Goal: Transaction & Acquisition: Book appointment/travel/reservation

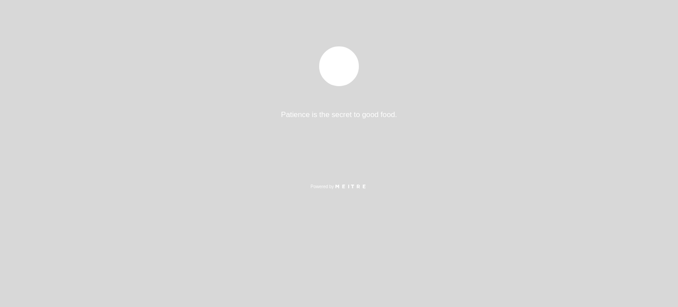
select select "pt"
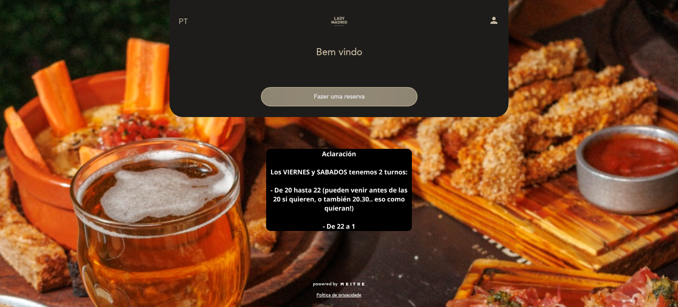
click at [382, 99] on button "Fazer uma reserva" at bounding box center [339, 96] width 157 height 19
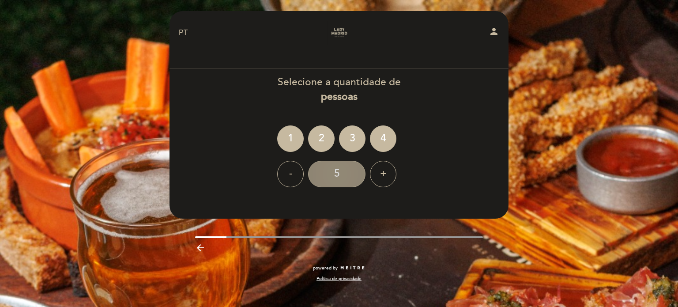
click at [347, 177] on div "5" at bounding box center [336, 174] width 57 height 27
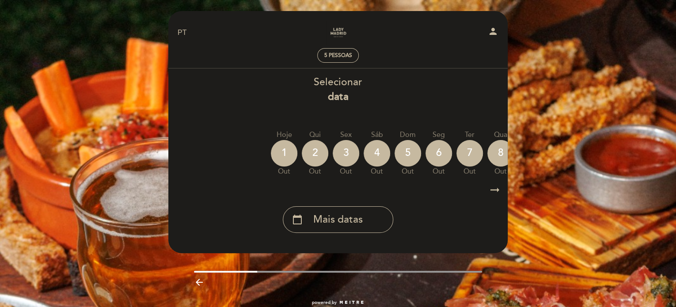
click at [203, 280] on icon "arrow_backward" at bounding box center [199, 282] width 11 height 11
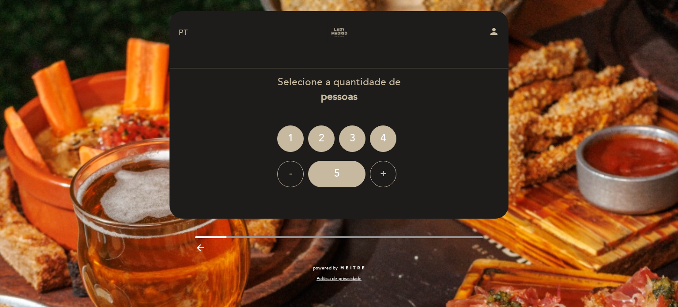
click at [203, 280] on div "Política de privacidade" at bounding box center [339, 279] width 288 height 6
click at [385, 173] on div "+" at bounding box center [383, 174] width 27 height 27
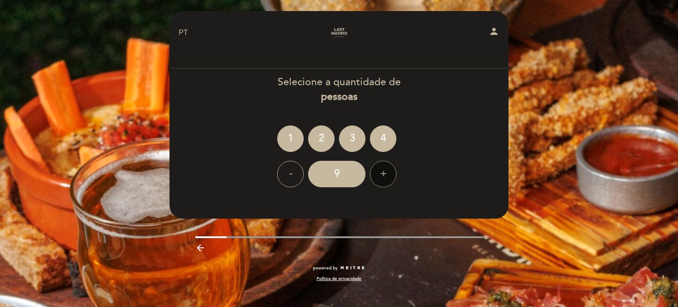
click at [385, 173] on div "+" at bounding box center [383, 174] width 27 height 27
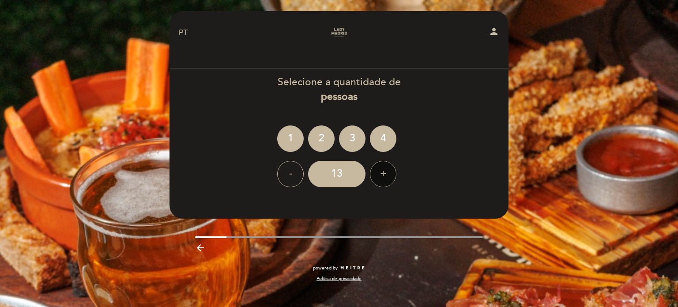
click at [385, 173] on div "+" at bounding box center [383, 174] width 27 height 27
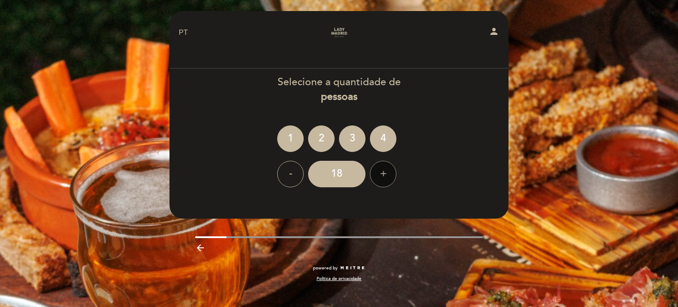
click at [385, 173] on div "+" at bounding box center [383, 174] width 27 height 27
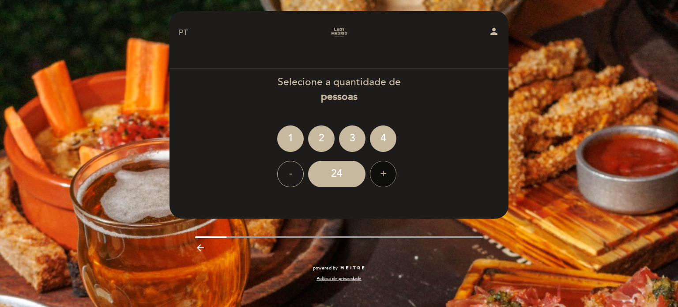
click at [385, 173] on div "+" at bounding box center [383, 174] width 27 height 27
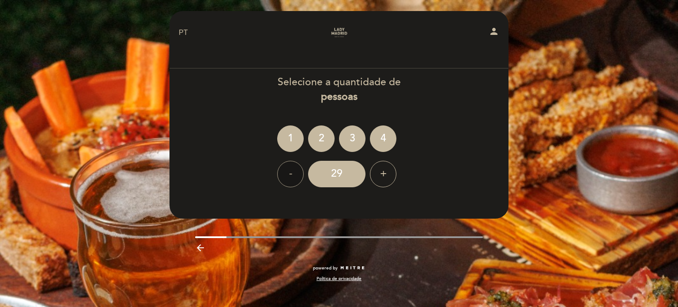
click at [294, 172] on div "-" at bounding box center [290, 174] width 27 height 27
click at [384, 184] on div "+" at bounding box center [383, 174] width 27 height 27
click at [338, 177] on div "28" at bounding box center [336, 174] width 57 height 27
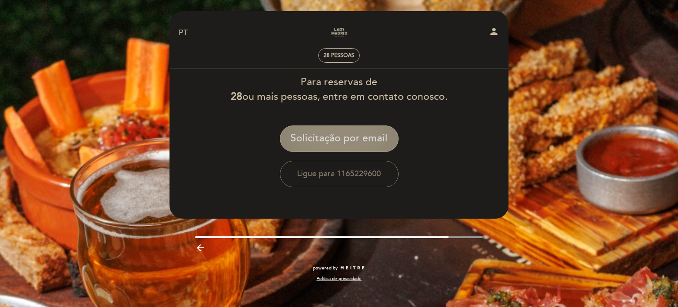
click at [355, 129] on button "Solicitação por email" at bounding box center [339, 138] width 119 height 27
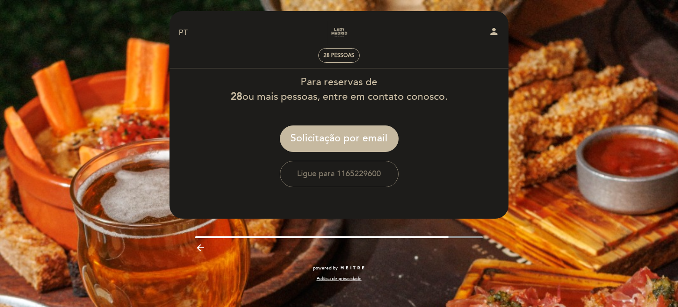
click at [199, 236] on div "EN ES PT Lady Madrid person 28 pessoas Bem vindo Bem vindo, Mudar usuário Fazer…" at bounding box center [339, 151] width 352 height 280
click at [200, 247] on icon "arrow_backward" at bounding box center [200, 247] width 11 height 11
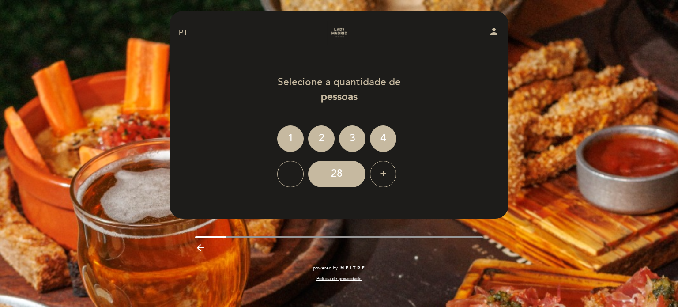
click at [200, 247] on icon "arrow_backward" at bounding box center [200, 247] width 11 height 11
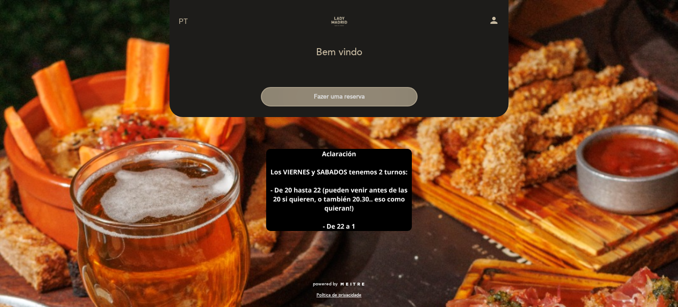
click at [331, 93] on button "Fazer uma reserva" at bounding box center [339, 96] width 157 height 19
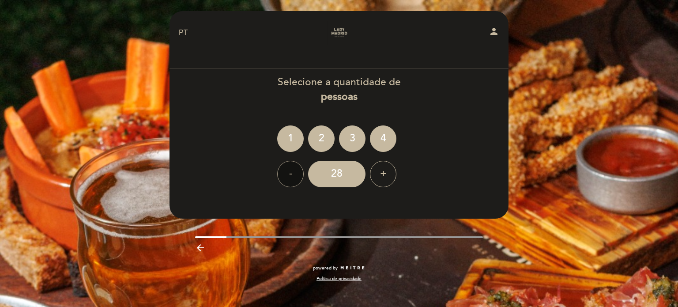
click at [292, 167] on div "-" at bounding box center [290, 174] width 27 height 27
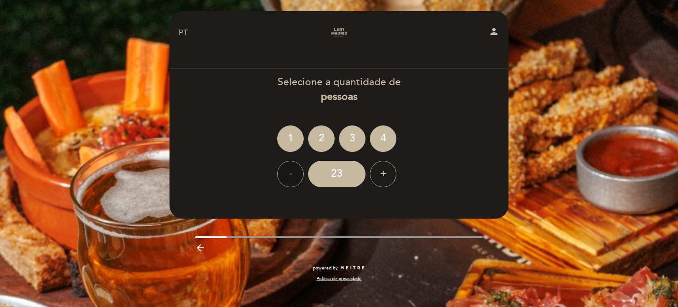
click at [292, 167] on div "-" at bounding box center [290, 174] width 27 height 27
click at [326, 170] on div "20" at bounding box center [336, 174] width 57 height 27
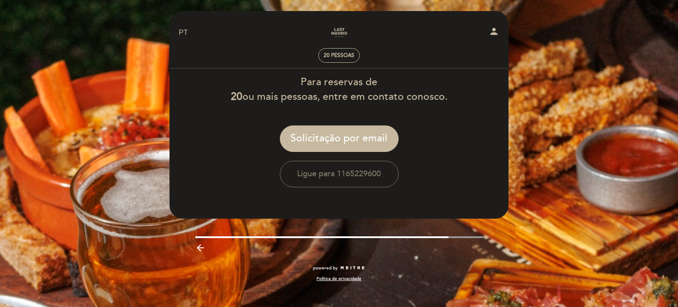
click at [199, 250] on icon "arrow_backward" at bounding box center [200, 247] width 11 height 11
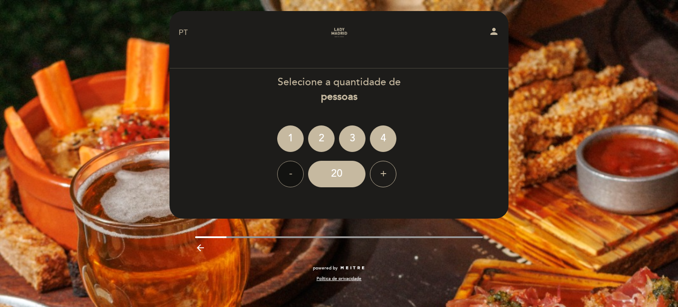
click at [295, 171] on div "-" at bounding box center [290, 174] width 27 height 27
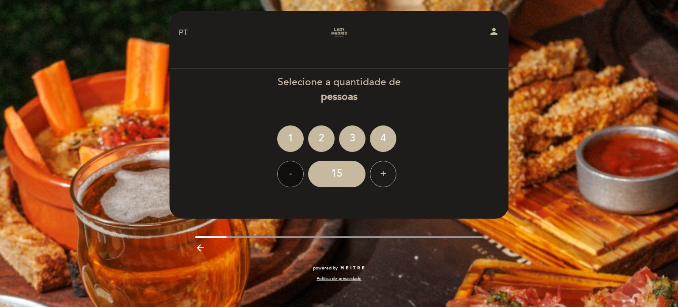
click at [295, 171] on div "-" at bounding box center [290, 174] width 27 height 27
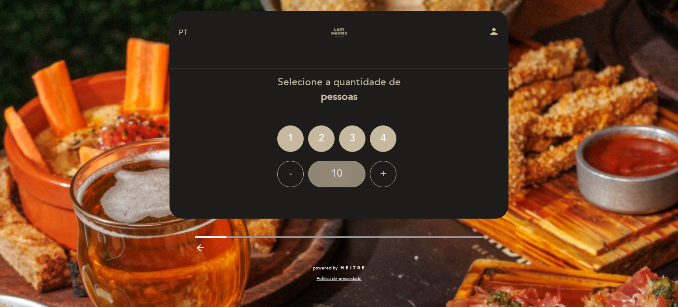
click at [347, 174] on div "10" at bounding box center [336, 174] width 57 height 27
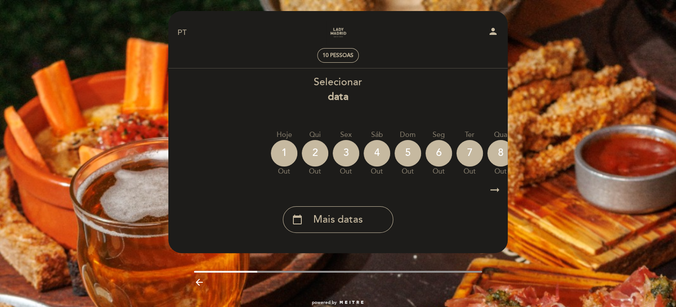
click at [442, 229] on div "calendar_today Mais datas" at bounding box center [338, 216] width 340 height 33
click at [496, 192] on icon "arrow_right_alt" at bounding box center [494, 190] width 13 height 19
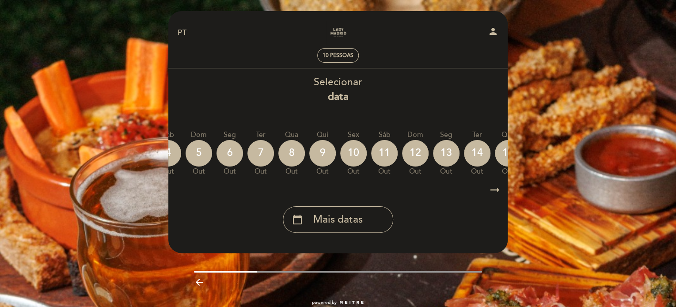
scroll to position [0, 258]
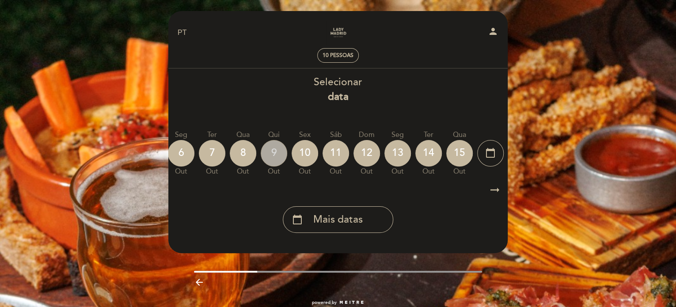
click at [272, 153] on div "9" at bounding box center [274, 153] width 27 height 27
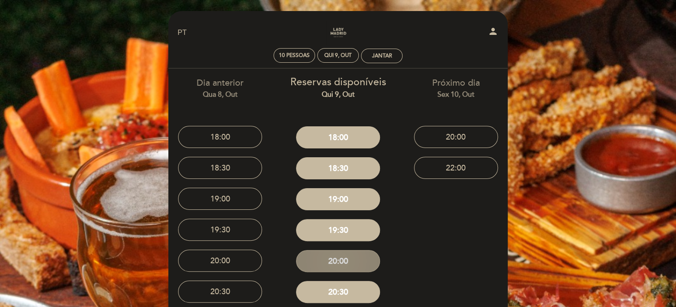
click at [339, 258] on button "20:00" at bounding box center [338, 261] width 84 height 22
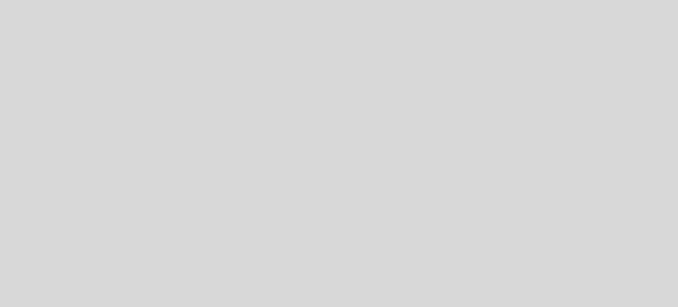
select select "pt"
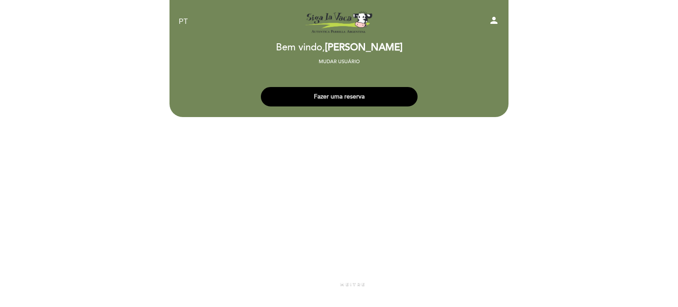
click at [326, 93] on button "Fazer uma reserva" at bounding box center [339, 96] width 157 height 19
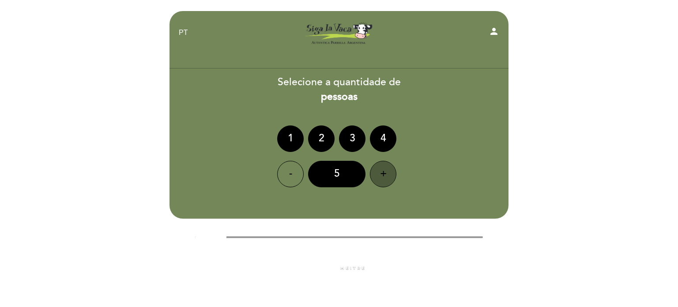
click at [383, 170] on div "+" at bounding box center [383, 174] width 27 height 27
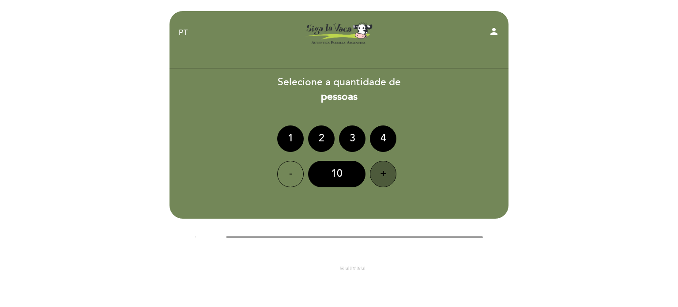
click at [385, 170] on div "+" at bounding box center [383, 174] width 27 height 27
click at [320, 166] on div "12" at bounding box center [336, 174] width 57 height 27
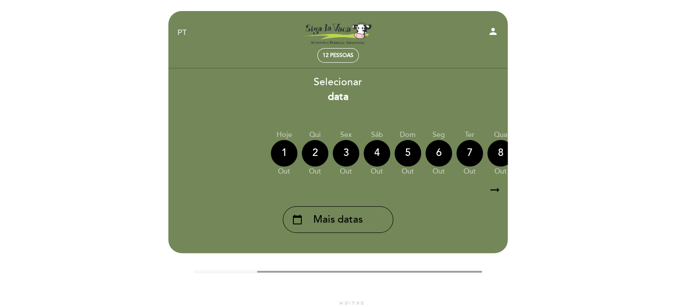
click at [490, 190] on icon "arrow_right_alt" at bounding box center [494, 190] width 13 height 19
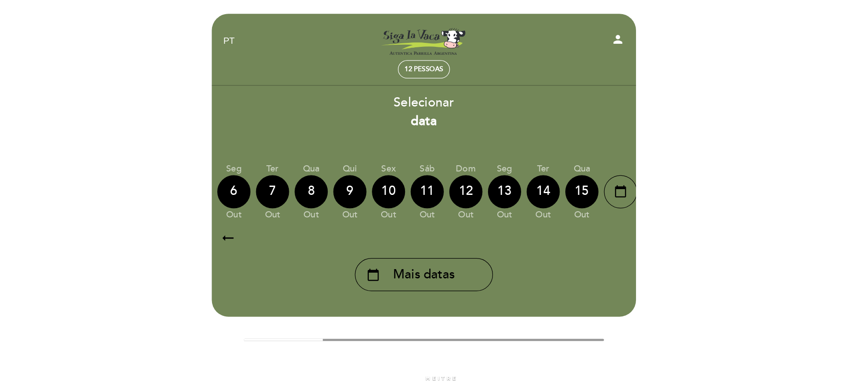
scroll to position [0, 258]
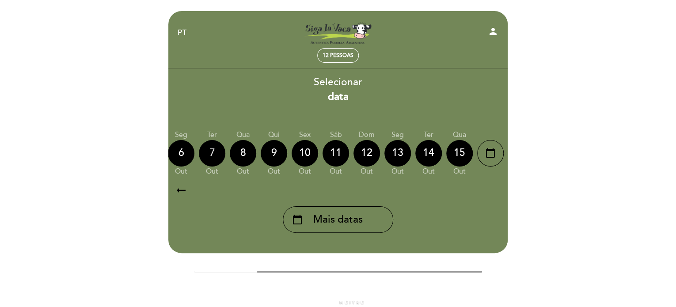
click at [213, 148] on div "7" at bounding box center [212, 153] width 27 height 27
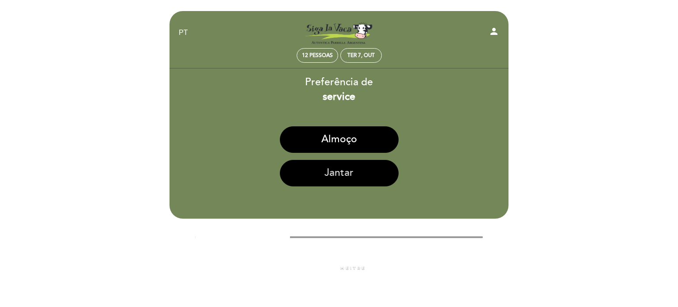
click at [350, 170] on button "Jantar" at bounding box center [339, 173] width 119 height 27
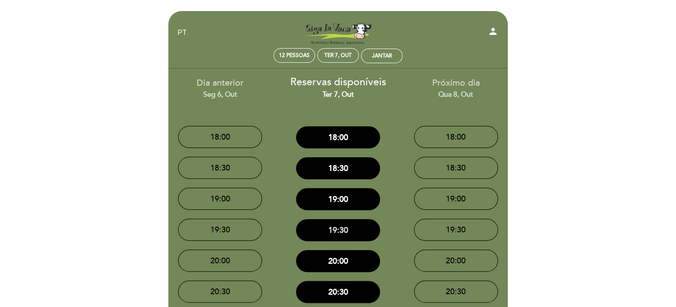
click at [352, 227] on button "19:30" at bounding box center [338, 230] width 84 height 22
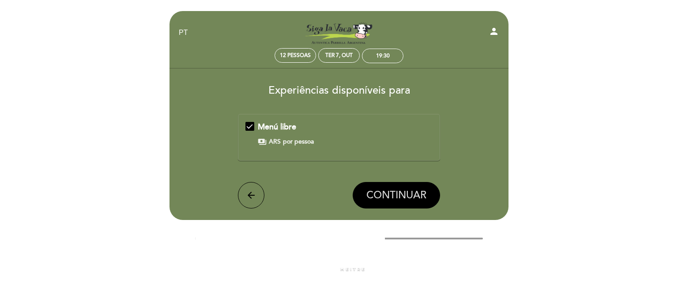
click at [394, 196] on span "CONTINUAR" at bounding box center [397, 195] width 60 height 12
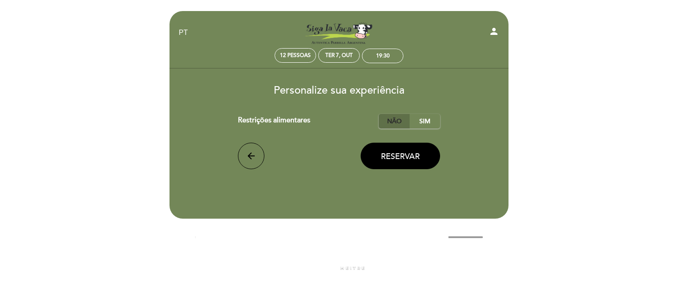
click at [395, 120] on label "Não" at bounding box center [394, 121] width 31 height 15
click at [405, 155] on span "Reservar" at bounding box center [400, 156] width 39 height 10
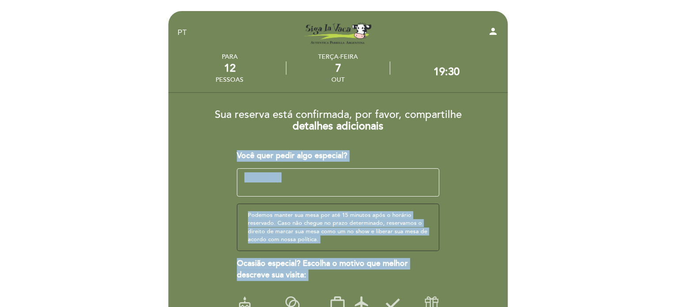
drag, startPoint x: 675, startPoint y: 129, endPoint x: 678, endPoint y: 224, distance: 95.9
click at [676, 224] on html "EN ES PT Siga la vaca [GEOGRAPHIC_DATA] person PARA 12 pessoas [DATE] 19:30" at bounding box center [338, 216] width 676 height 433
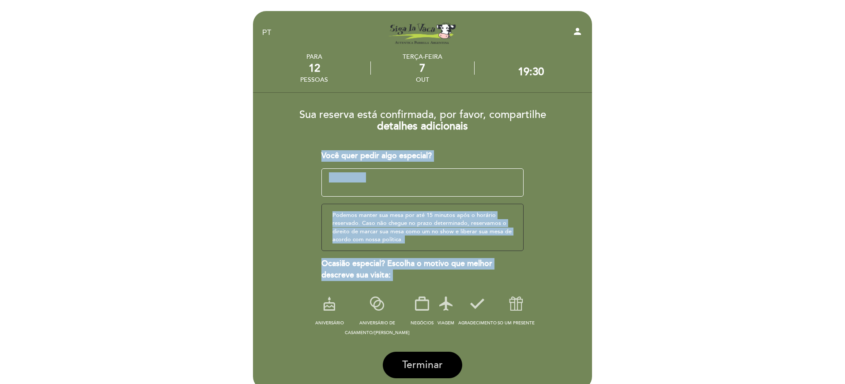
click at [423, 307] on span "Terminar" at bounding box center [422, 365] width 41 height 12
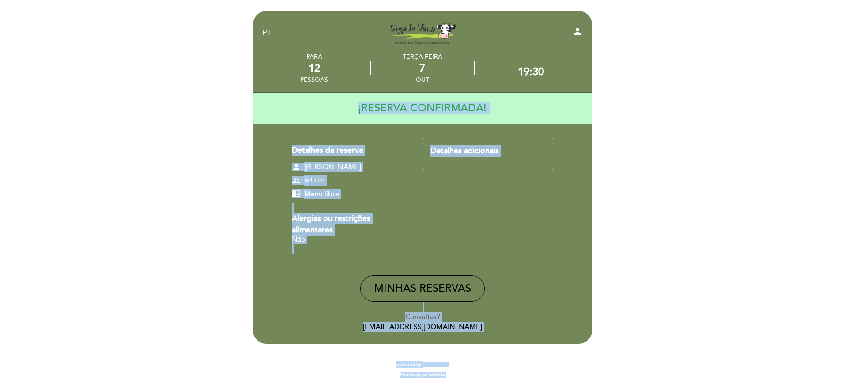
click at [579, 29] on icon "person" at bounding box center [577, 31] width 11 height 11
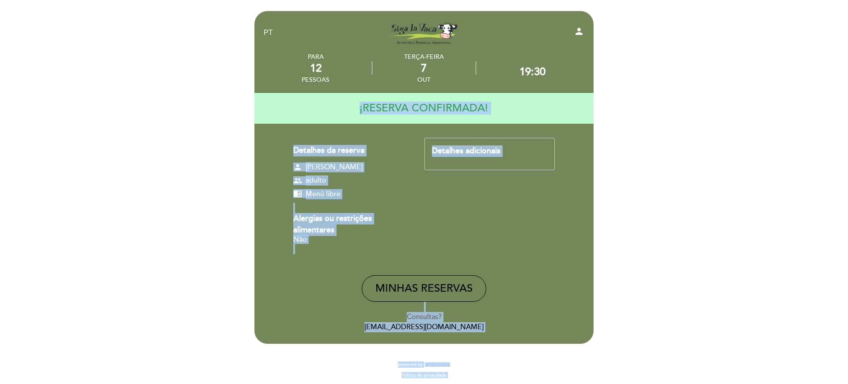
select select "pt"
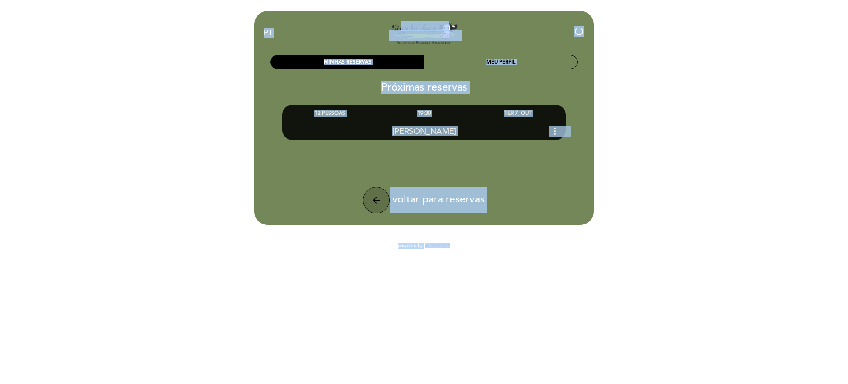
click at [375, 204] on icon "arrow_back" at bounding box center [376, 200] width 11 height 11
select select "pt"
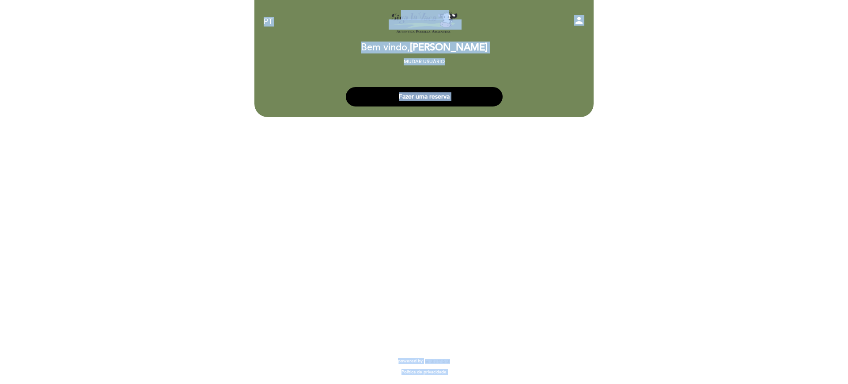
drag, startPoint x: 424, startPoint y: 98, endPoint x: 416, endPoint y: 105, distance: 10.6
click at [416, 105] on button "Fazer uma reserva" at bounding box center [424, 96] width 157 height 19
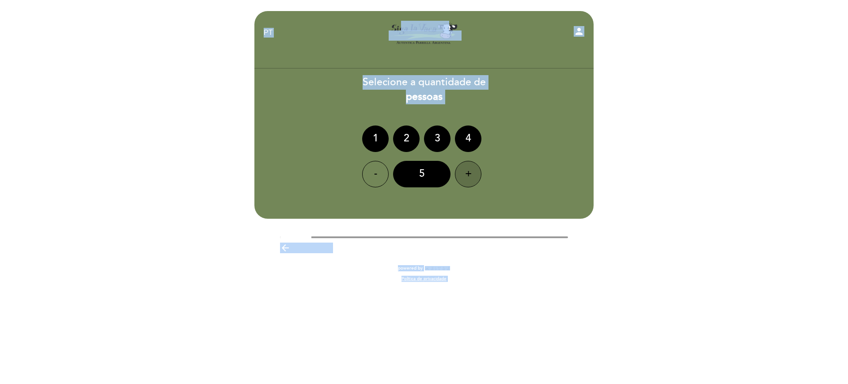
click at [470, 170] on div "+" at bounding box center [468, 174] width 27 height 27
click at [469, 172] on div "+" at bounding box center [468, 174] width 27 height 27
click at [373, 181] on div "-" at bounding box center [375, 174] width 27 height 27
click at [443, 169] on div "6" at bounding box center [421, 174] width 57 height 27
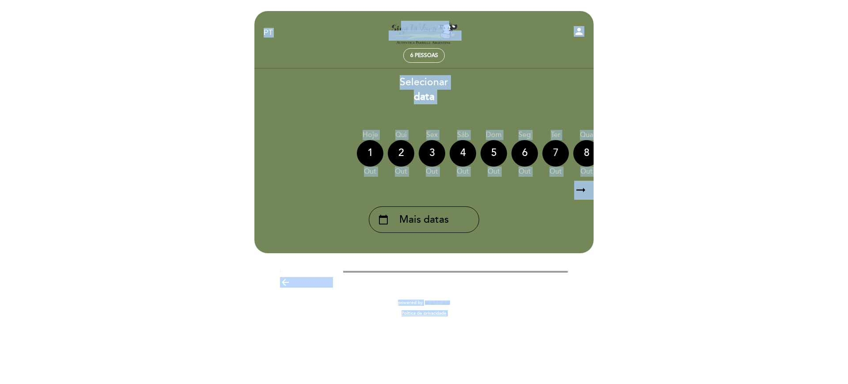
click at [562, 151] on div "7" at bounding box center [555, 153] width 27 height 27
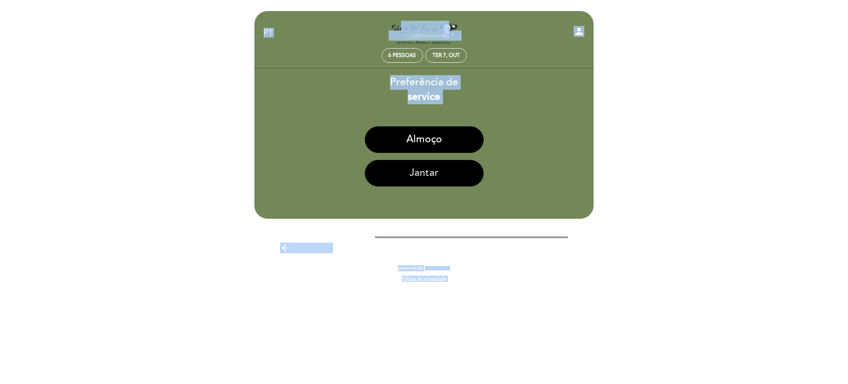
click at [421, 178] on button "Jantar" at bounding box center [424, 173] width 119 height 27
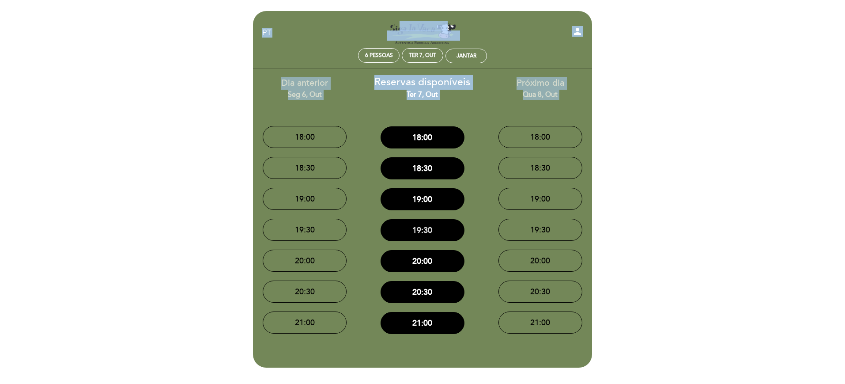
click at [433, 229] on button "19:30" at bounding box center [423, 230] width 84 height 22
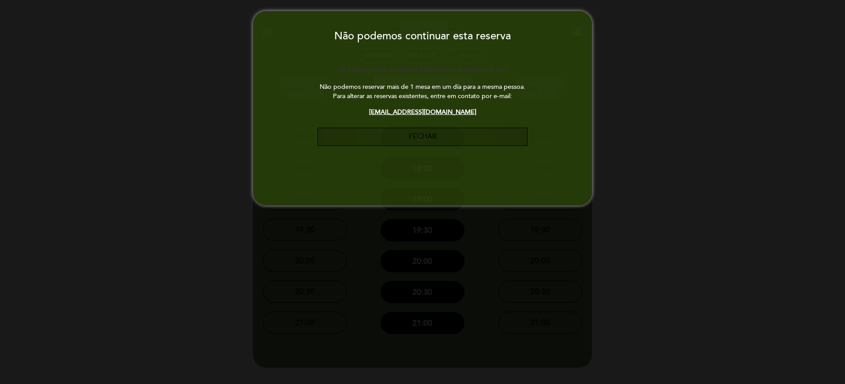
click at [443, 130] on button "FECHAR" at bounding box center [423, 137] width 210 height 18
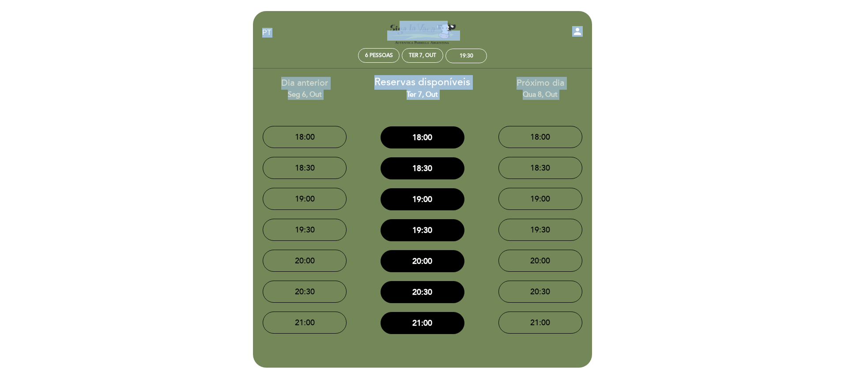
click at [574, 33] on icon "person" at bounding box center [577, 31] width 11 height 11
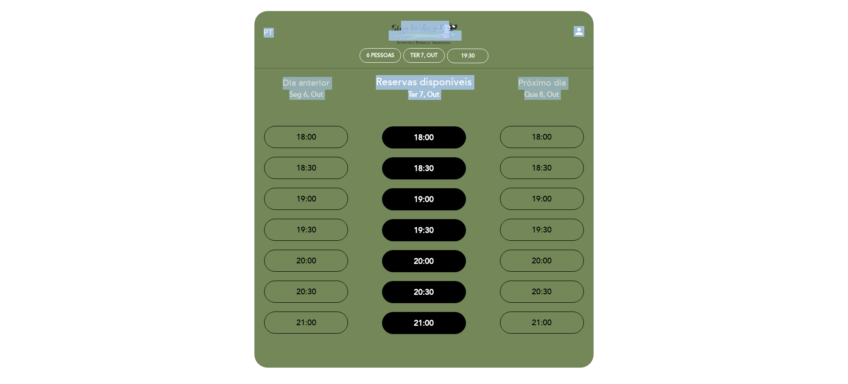
select select "pt"
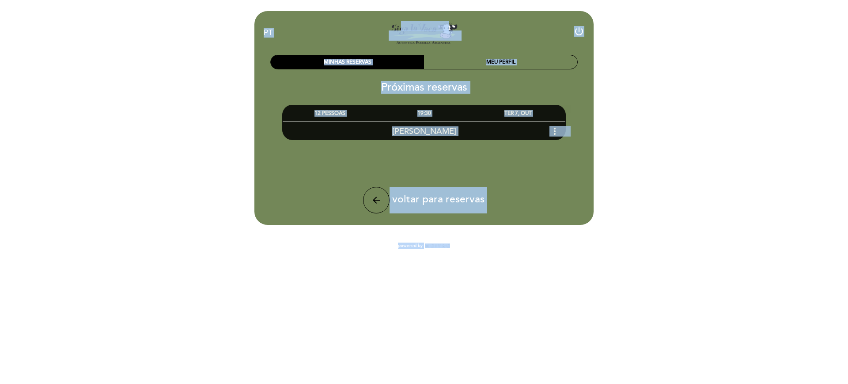
click at [578, 33] on icon "power_settings_new" at bounding box center [579, 31] width 11 height 11
select select "pt"
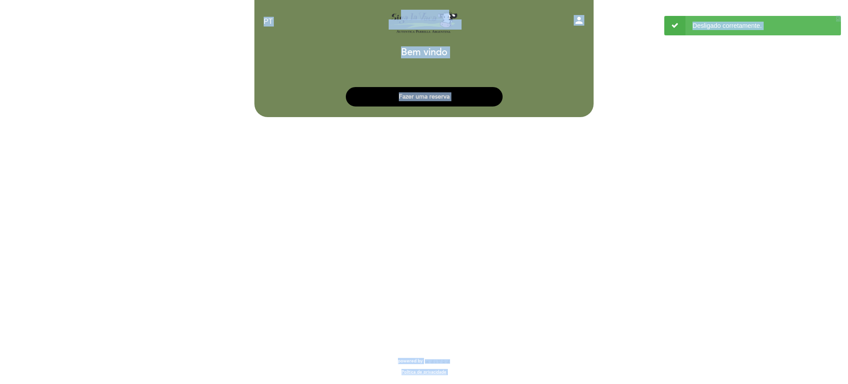
click at [460, 101] on button "Fazer uma reserva" at bounding box center [424, 96] width 157 height 19
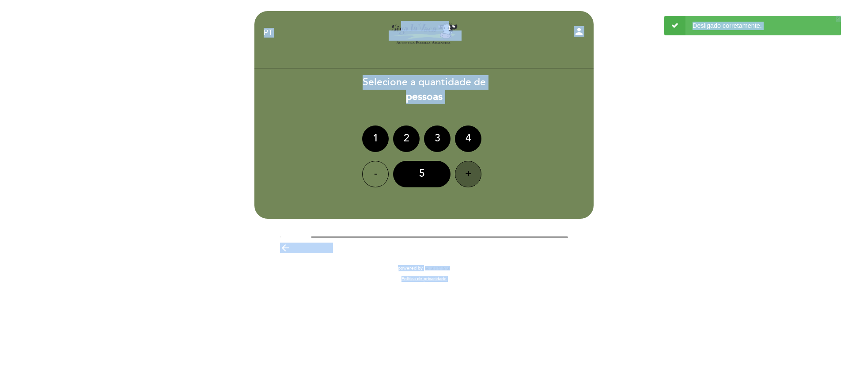
click at [473, 182] on div "+" at bounding box center [468, 174] width 27 height 27
click at [431, 178] on div "6" at bounding box center [421, 174] width 57 height 27
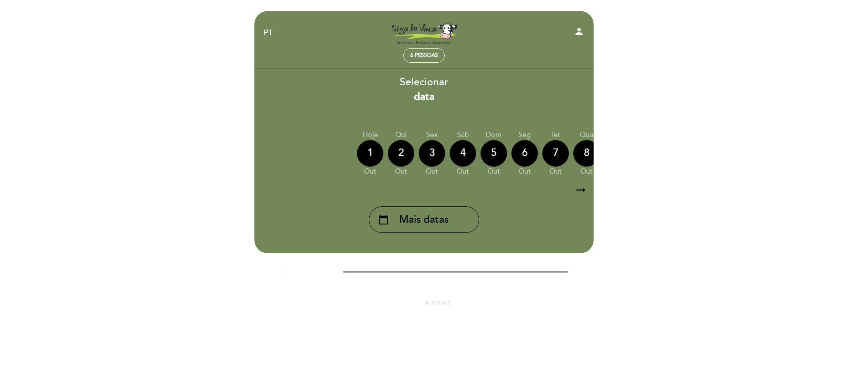
click at [579, 192] on icon "arrow_right_alt" at bounding box center [580, 190] width 13 height 19
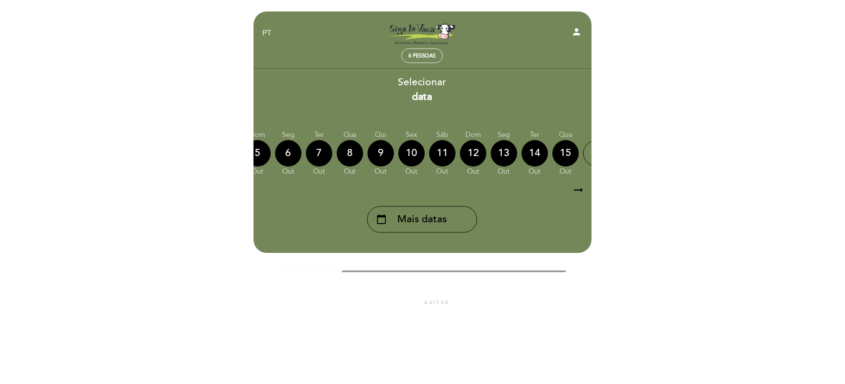
scroll to position [0, 258]
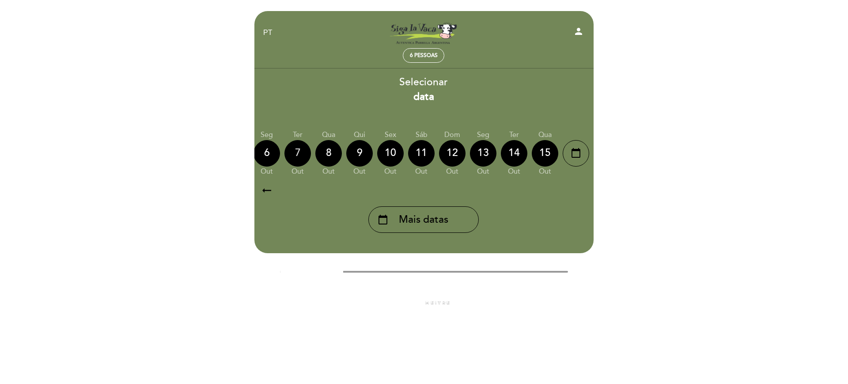
click at [297, 151] on div "7" at bounding box center [297, 153] width 27 height 27
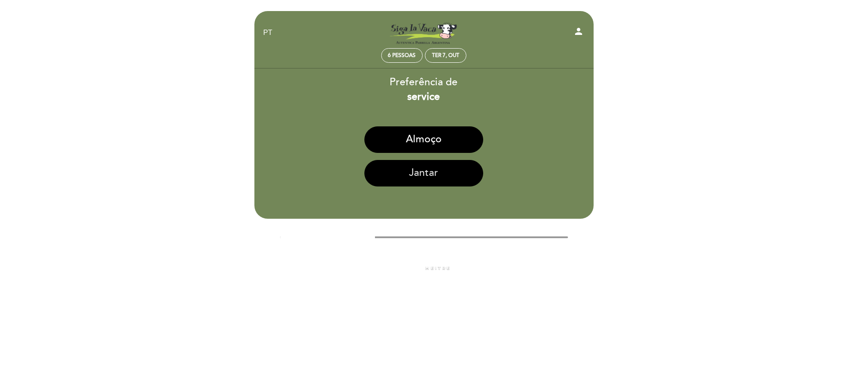
click at [449, 172] on button "Jantar" at bounding box center [423, 173] width 119 height 27
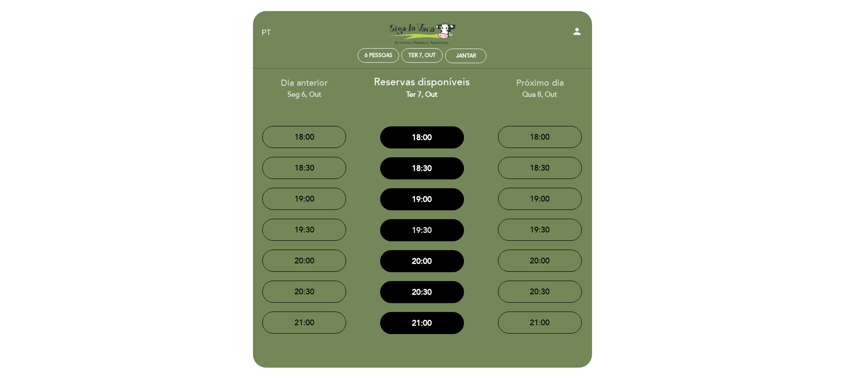
click at [438, 231] on button "19:30" at bounding box center [422, 230] width 84 height 22
